Goal: Information Seeking & Learning: Find specific fact

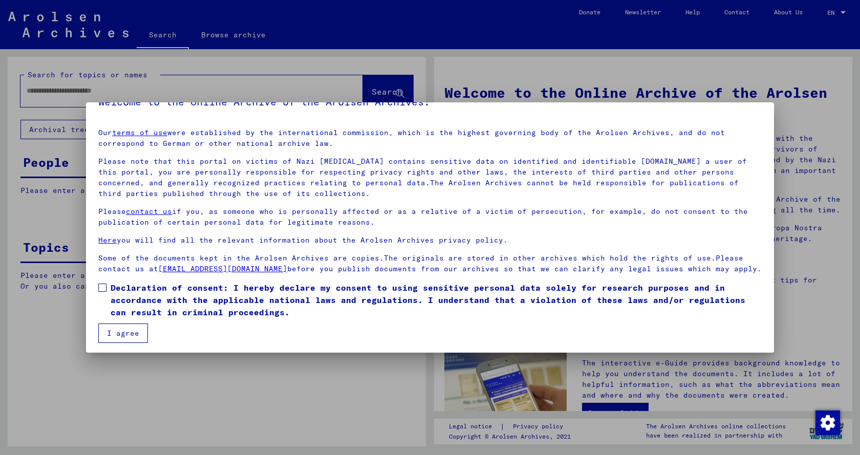
scroll to position [34, 0]
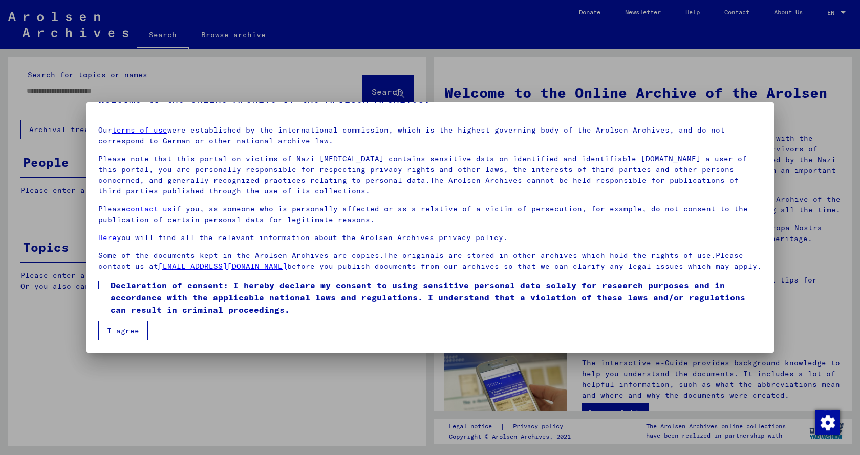
click at [104, 283] on span at bounding box center [102, 285] width 8 height 8
click at [130, 328] on button "I agree" at bounding box center [123, 330] width 50 height 19
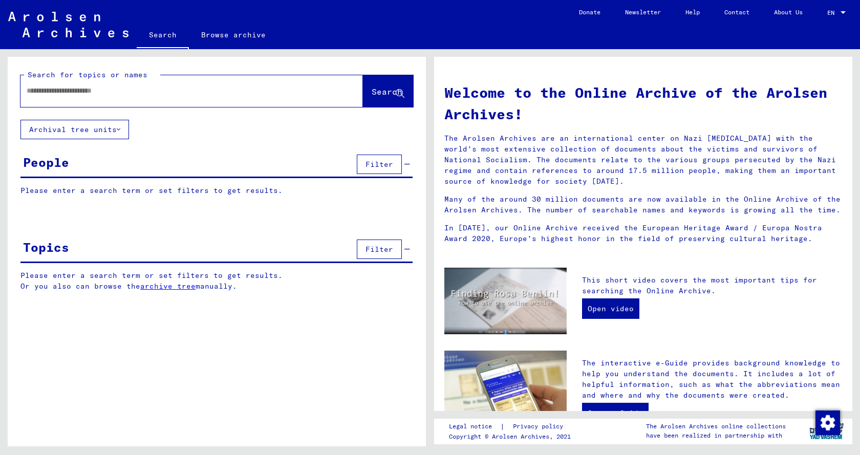
click at [38, 95] on input "text" at bounding box center [180, 91] width 306 height 11
type input "**********"
drag, startPoint x: 382, startPoint y: 86, endPoint x: 389, endPoint y: 87, distance: 7.2
click at [382, 86] on button "Search" at bounding box center [388, 91] width 50 height 32
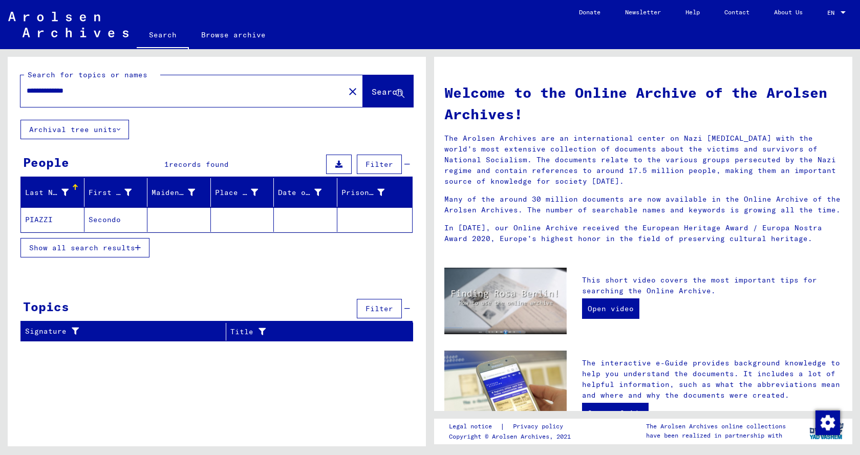
click at [42, 222] on mat-cell "PIAZZI" at bounding box center [53, 219] width 64 height 25
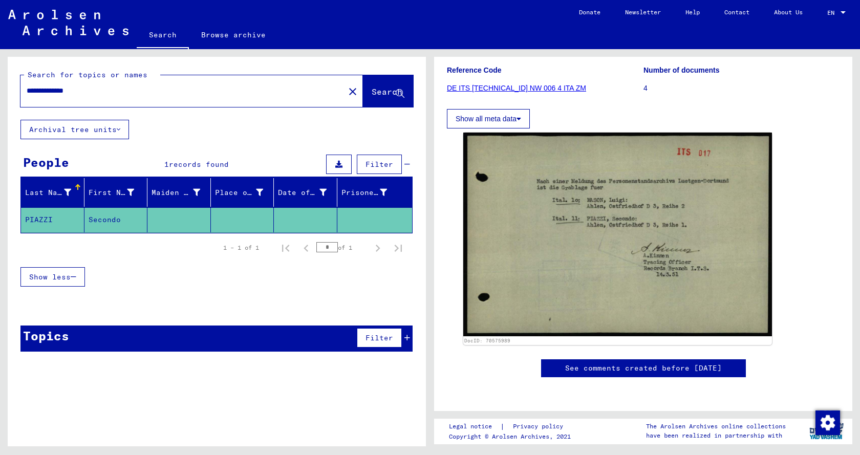
scroll to position [149, 0]
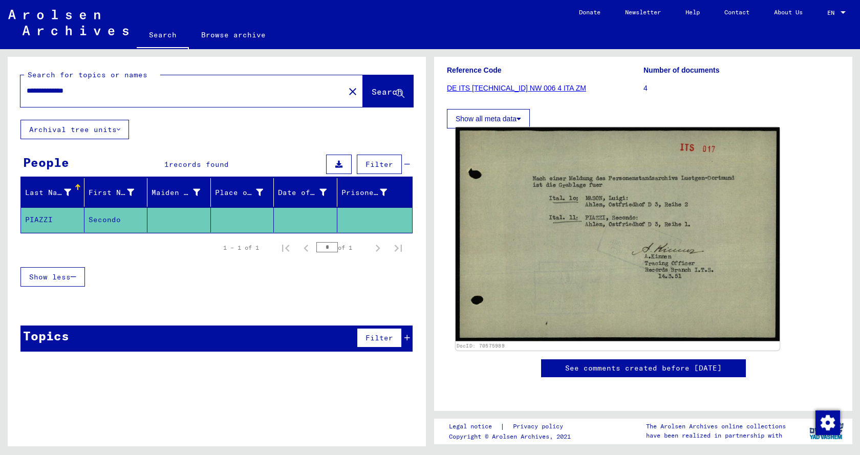
click at [611, 218] on img at bounding box center [618, 235] width 324 height 214
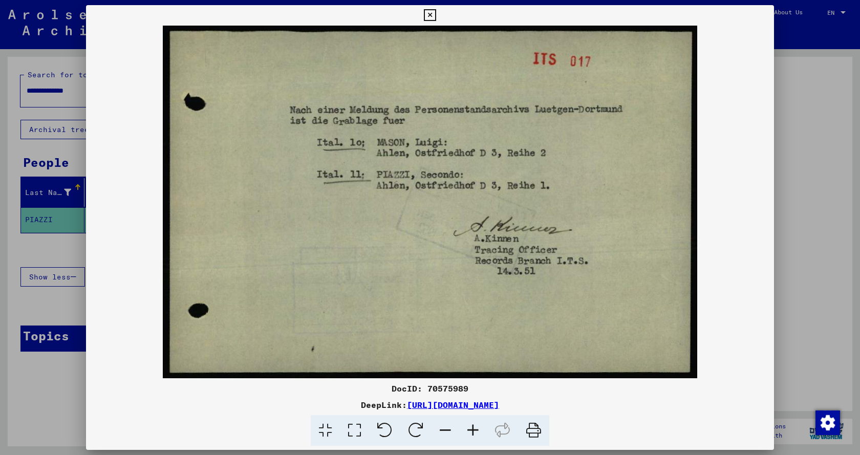
click at [767, 225] on img at bounding box center [430, 202] width 688 height 353
drag, startPoint x: 686, startPoint y: 120, endPoint x: 560, endPoint y: 54, distance: 142.0
click at [686, 119] on img at bounding box center [430, 202] width 688 height 353
click at [432, 17] on icon at bounding box center [430, 15] width 12 height 12
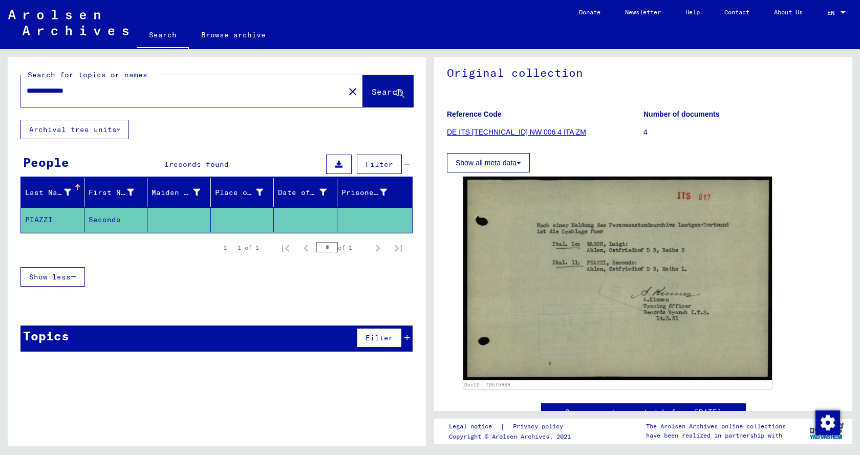
scroll to position [64, 0]
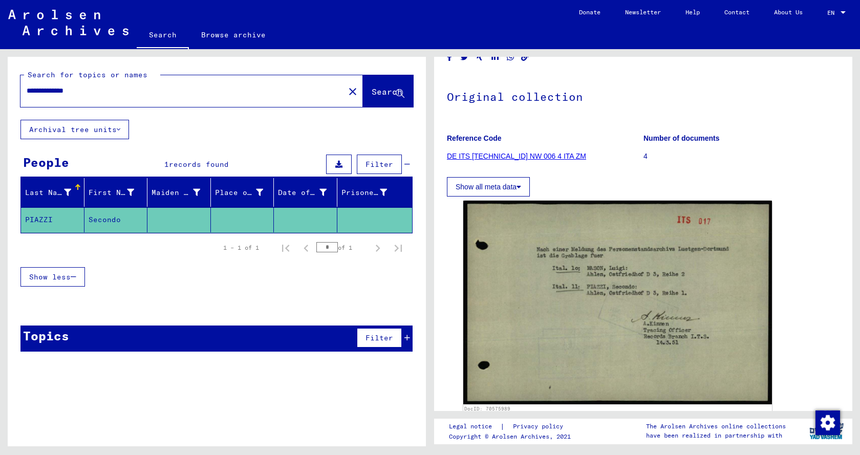
click at [518, 152] on link "DE ITS [TECHNICAL_ID] NW 006 4 ITA ZM" at bounding box center [516, 156] width 139 height 8
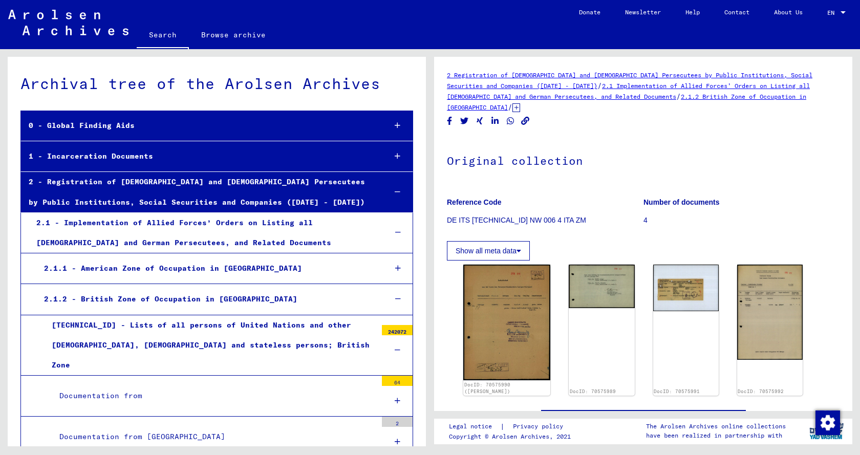
scroll to position [1008, 0]
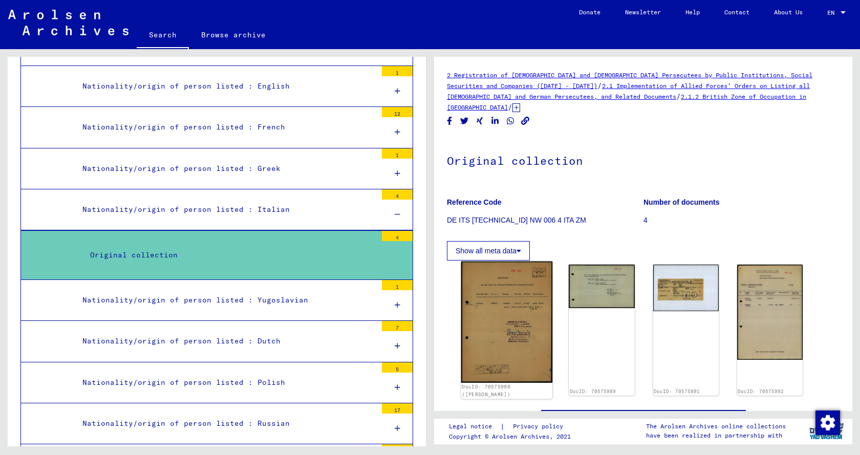
click at [499, 299] on img at bounding box center [507, 322] width 92 height 121
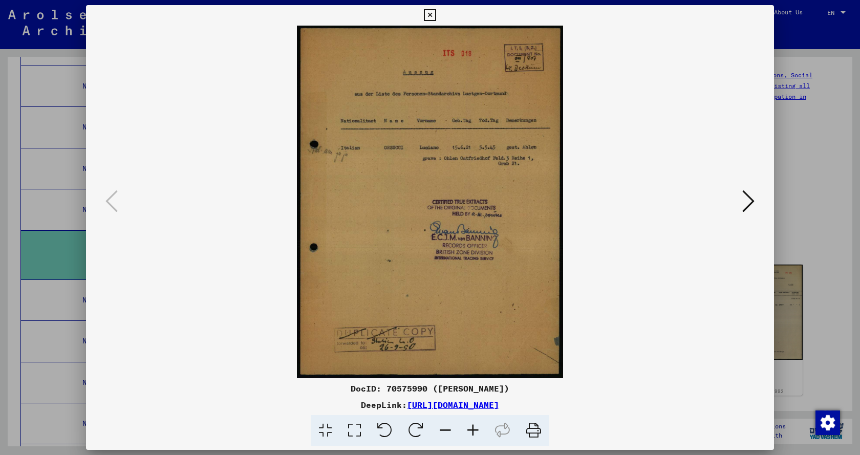
click at [751, 197] on icon at bounding box center [749, 201] width 12 height 25
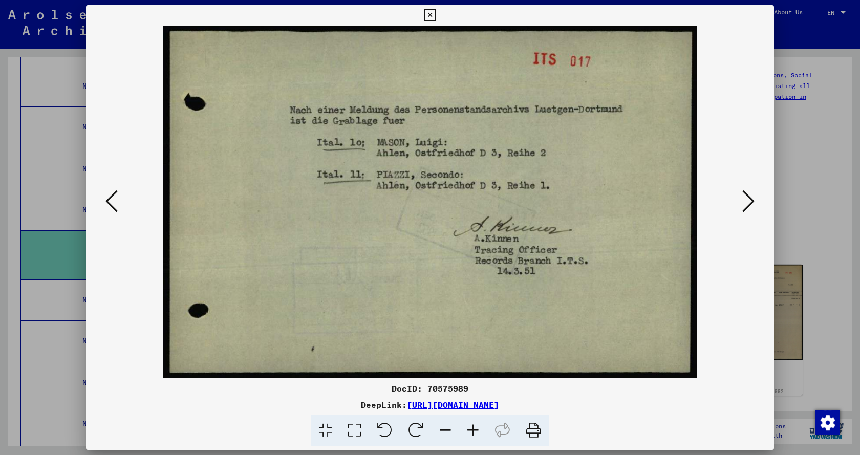
click at [751, 197] on icon at bounding box center [749, 201] width 12 height 25
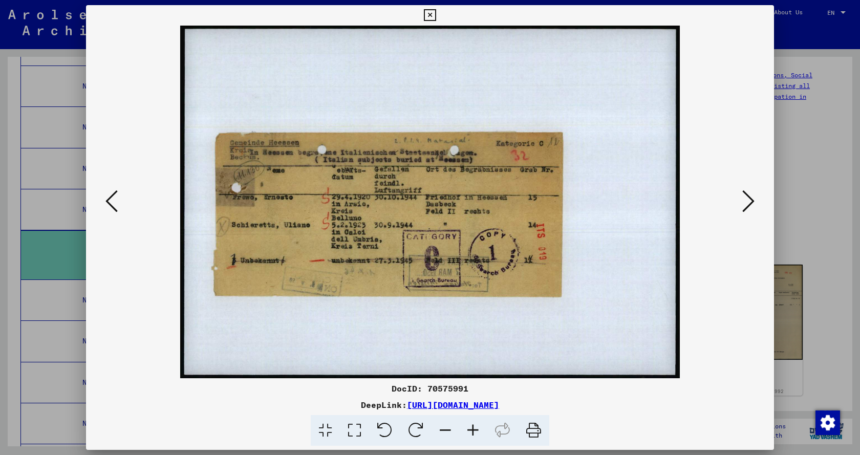
click at [746, 205] on icon at bounding box center [749, 201] width 12 height 25
